Goal: Task Accomplishment & Management: Manage account settings

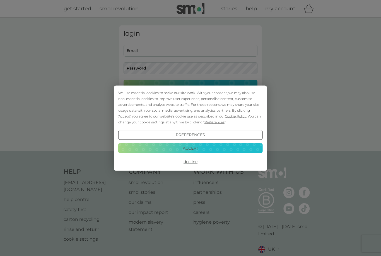
click at [197, 151] on button "Accept" at bounding box center [190, 148] width 144 height 10
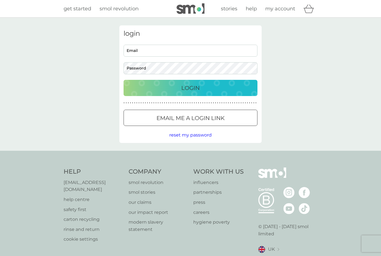
click at [152, 53] on input "Email" at bounding box center [190, 51] width 134 height 12
type input "geronis71@btinternet.com"
click at [192, 90] on p "Login" at bounding box center [190, 87] width 18 height 9
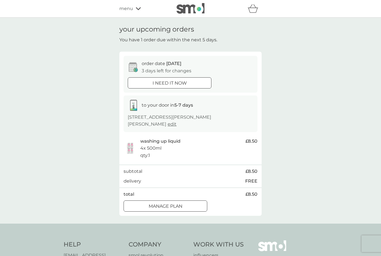
click at [182, 205] on p "Manage plan" at bounding box center [166, 205] width 34 height 7
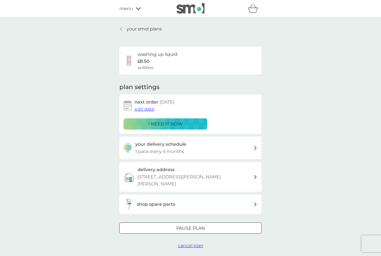
click at [147, 106] on span "edit date" at bounding box center [144, 108] width 20 height 5
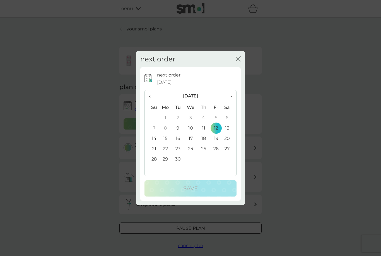
click at [234, 94] on th "›" at bounding box center [229, 96] width 14 height 12
click at [219, 158] on td "31" at bounding box center [216, 159] width 13 height 10
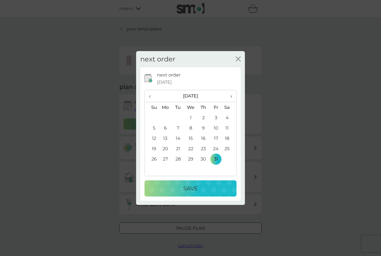
click at [199, 190] on div "Save" at bounding box center [190, 188] width 81 height 9
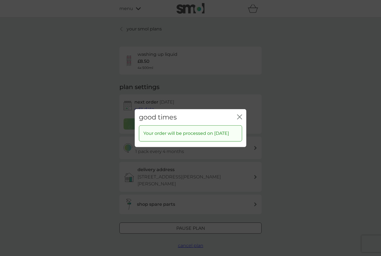
click at [238, 114] on icon "close" at bounding box center [239, 116] width 5 height 5
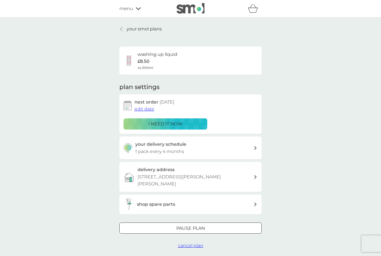
click at [136, 30] on p "your smol plans" at bounding box center [144, 28] width 35 height 7
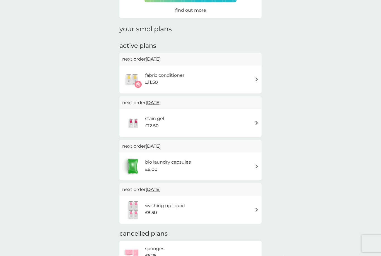
scroll to position [58, 0]
click at [161, 57] on span "[DATE]" at bounding box center [153, 58] width 15 height 11
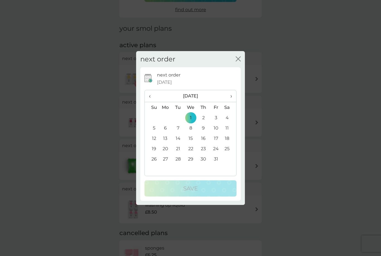
click at [217, 164] on td "31" at bounding box center [216, 159] width 13 height 10
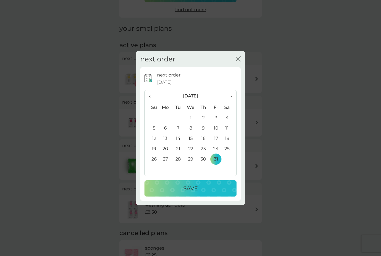
click at [194, 193] on p "Save" at bounding box center [190, 188] width 14 height 9
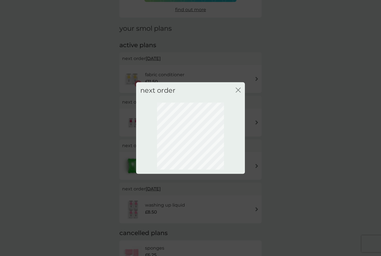
scroll to position [0, 0]
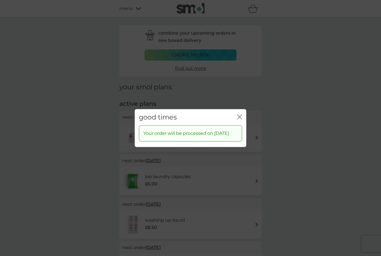
click at [237, 119] on icon "close" at bounding box center [239, 116] width 5 height 5
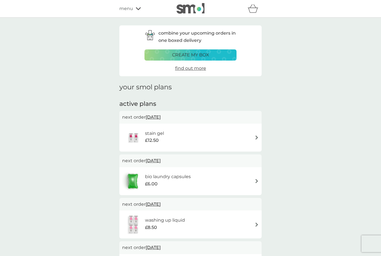
click at [256, 130] on div "stain gel £12.50" at bounding box center [190, 138] width 137 height 20
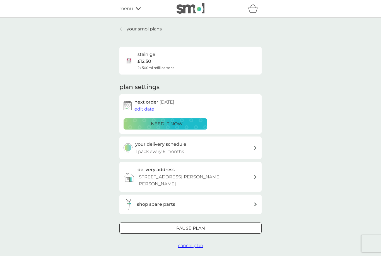
click at [146, 107] on span "edit date" at bounding box center [144, 108] width 20 height 5
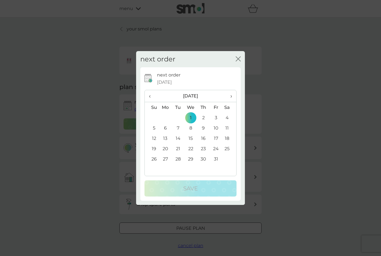
click at [217, 164] on td "31" at bounding box center [216, 159] width 13 height 10
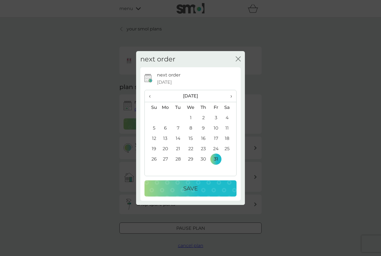
click at [196, 193] on p "Save" at bounding box center [190, 188] width 14 height 9
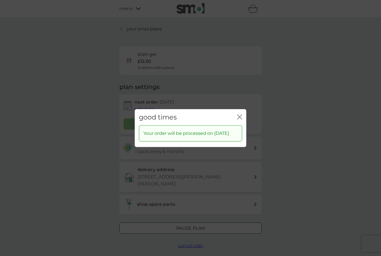
click at [239, 119] on icon "close" at bounding box center [239, 116] width 5 height 5
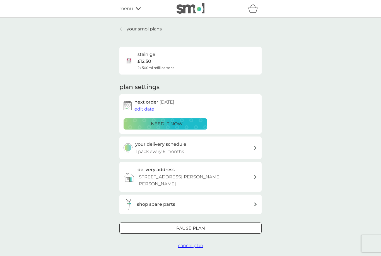
click at [154, 27] on p "your smol plans" at bounding box center [144, 28] width 35 height 7
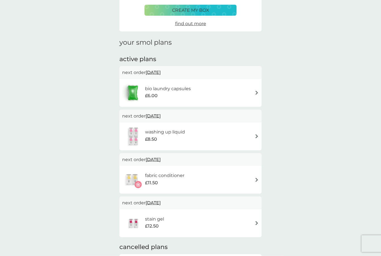
scroll to position [43, 0]
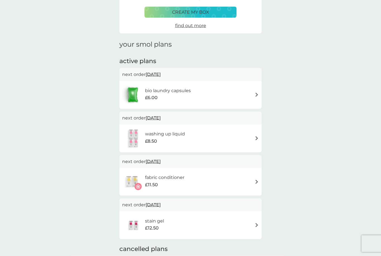
click at [161, 73] on span "[DATE]" at bounding box center [153, 74] width 15 height 11
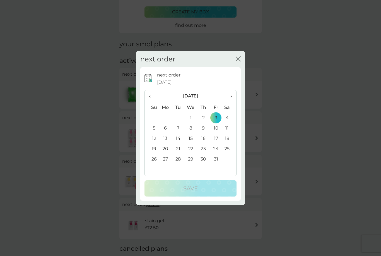
click at [221, 164] on td "31" at bounding box center [216, 159] width 13 height 10
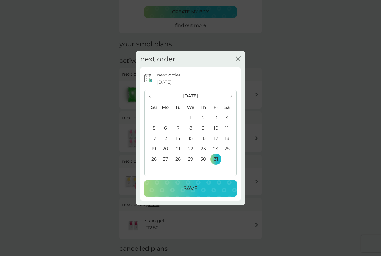
click at [202, 193] on div "Save" at bounding box center [190, 188] width 81 height 9
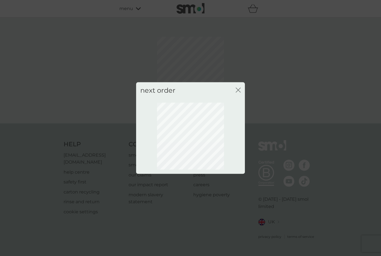
scroll to position [0, 0]
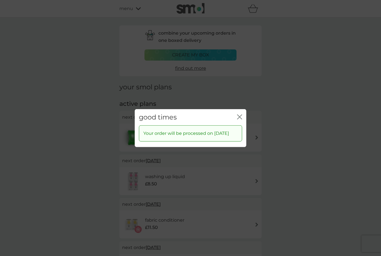
click at [241, 119] on icon "close" at bounding box center [239, 116] width 5 height 5
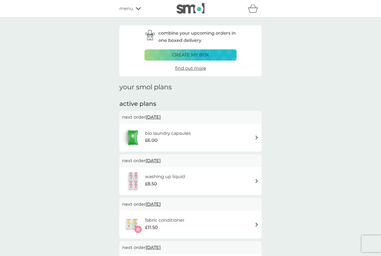
click at [139, 7] on icon at bounding box center [138, 8] width 5 height 3
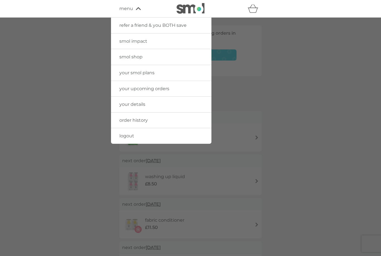
click at [143, 54] on link "smol shop" at bounding box center [161, 57] width 100 height 16
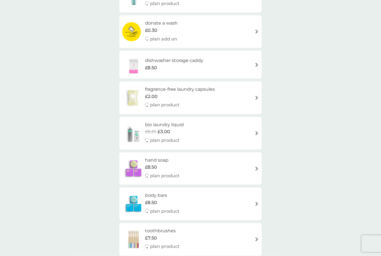
scroll to position [183, 0]
click at [181, 123] on h6 "bio laundry liquid" at bounding box center [164, 124] width 39 height 7
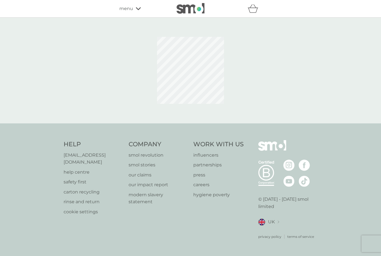
select select "91"
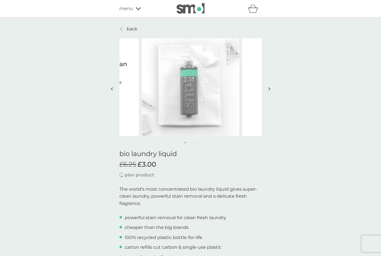
click at [137, 9] on icon at bounding box center [138, 8] width 5 height 3
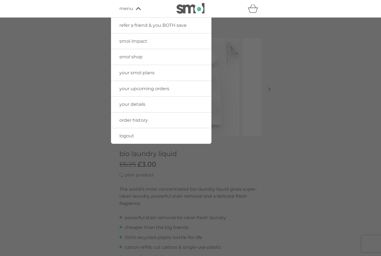
click at [142, 56] on span "smol shop" at bounding box center [130, 56] width 23 height 5
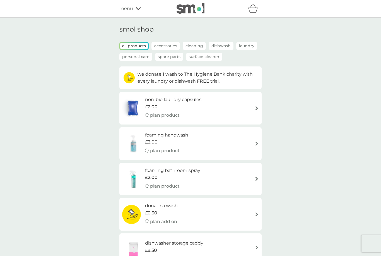
click at [141, 6] on div "menu" at bounding box center [142, 8] width 47 height 7
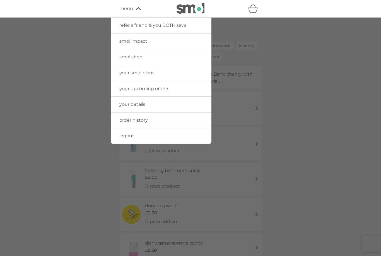
click at [130, 136] on span "logout" at bounding box center [126, 135] width 15 height 5
